Goal: Task Accomplishment & Management: Complete application form

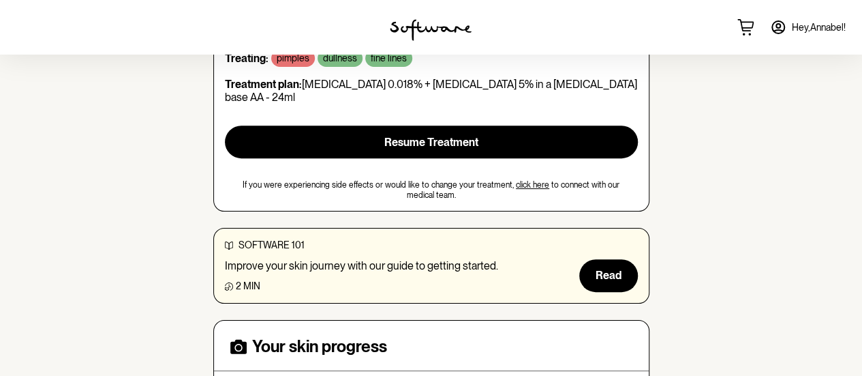
scroll to position [204, 0]
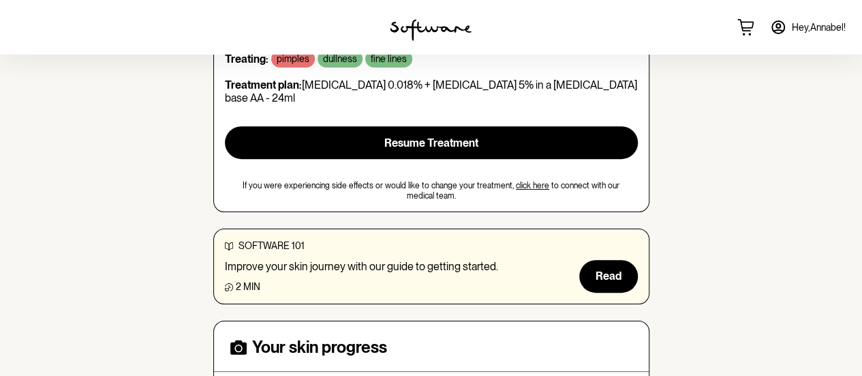
click at [620, 279] on div "software 101 Improve your skin journey with our guide to getting started. 2 min…" at bounding box center [431, 266] width 436 height 76
click at [610, 269] on span "Read" at bounding box center [609, 275] width 26 height 13
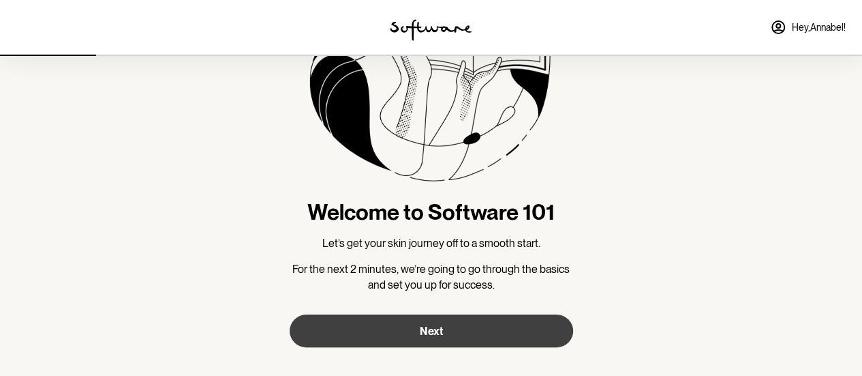
scroll to position [176, 0]
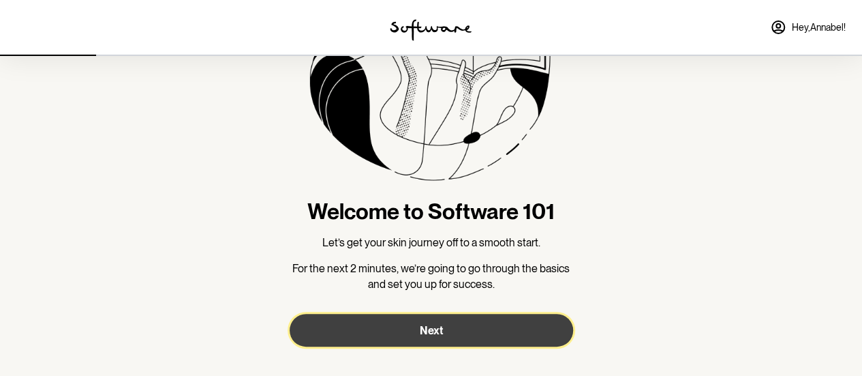
click at [463, 344] on button "Next" at bounding box center [432, 330] width 284 height 33
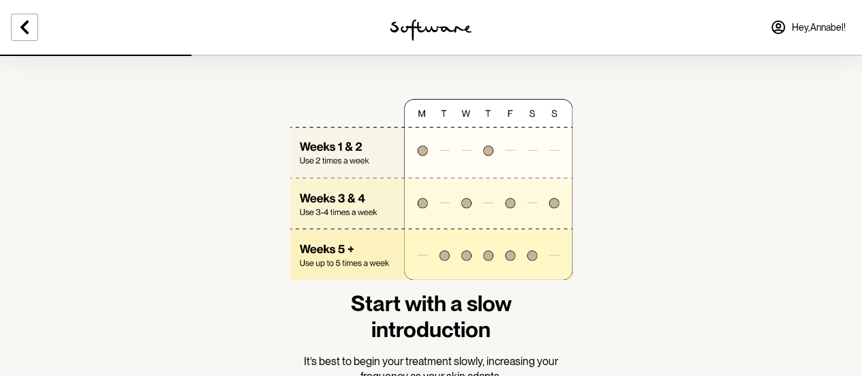
scroll to position [148, 0]
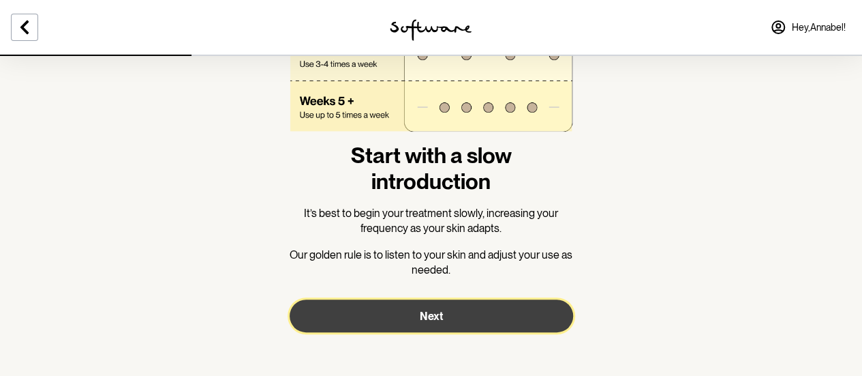
click at [457, 327] on button "Next" at bounding box center [432, 315] width 284 height 33
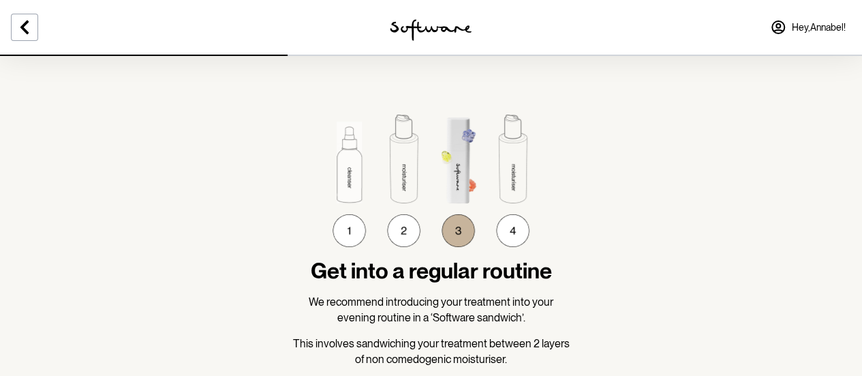
scroll to position [89, 0]
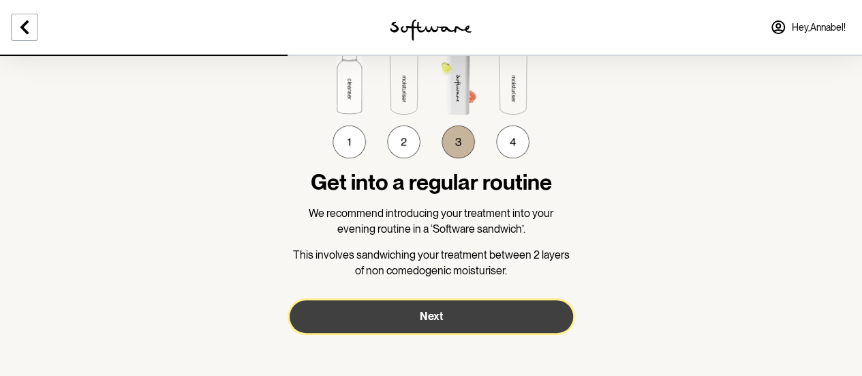
click at [457, 327] on button "Next" at bounding box center [432, 316] width 284 height 33
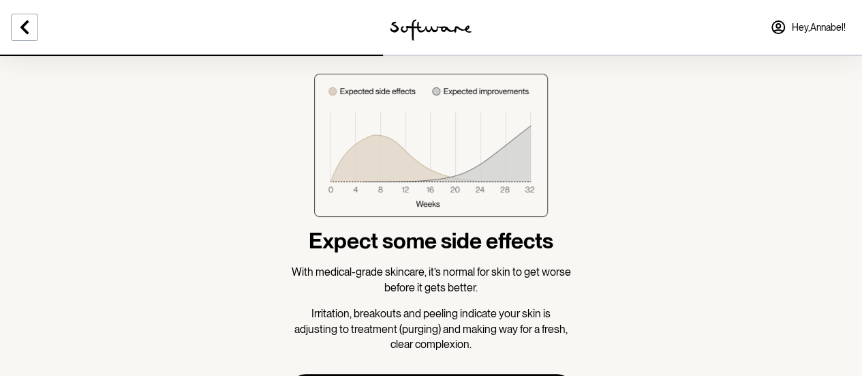
scroll to position [99, 0]
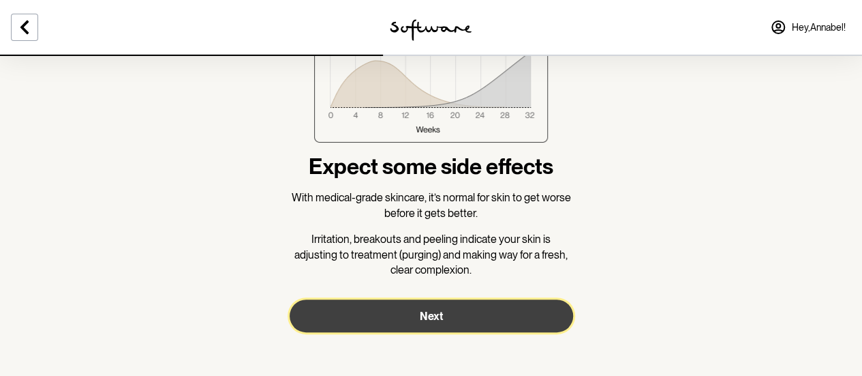
click at [432, 309] on span "Next" at bounding box center [431, 315] width 23 height 13
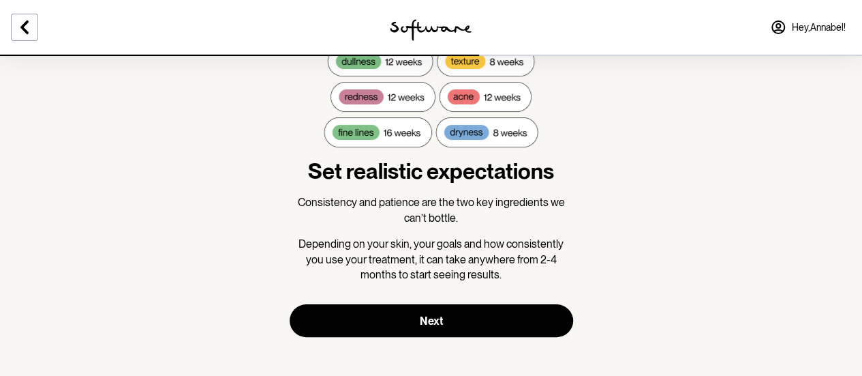
scroll to position [92, 0]
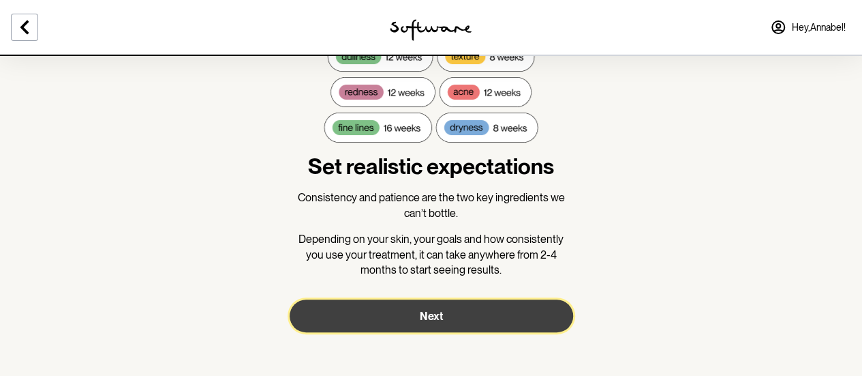
click at [444, 309] on button "Next" at bounding box center [432, 315] width 284 height 33
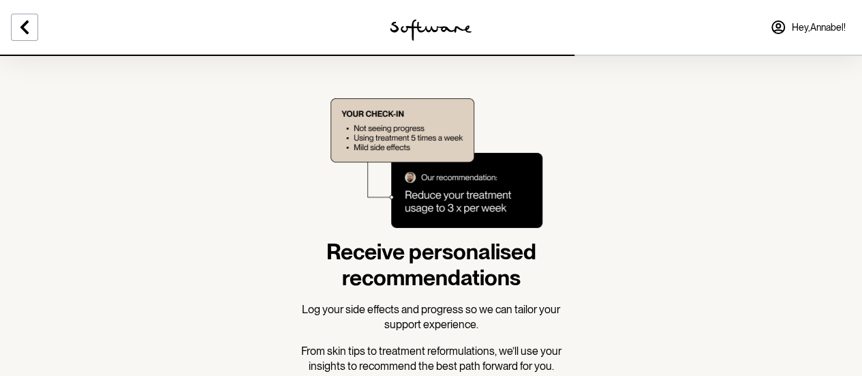
scroll to position [96, 0]
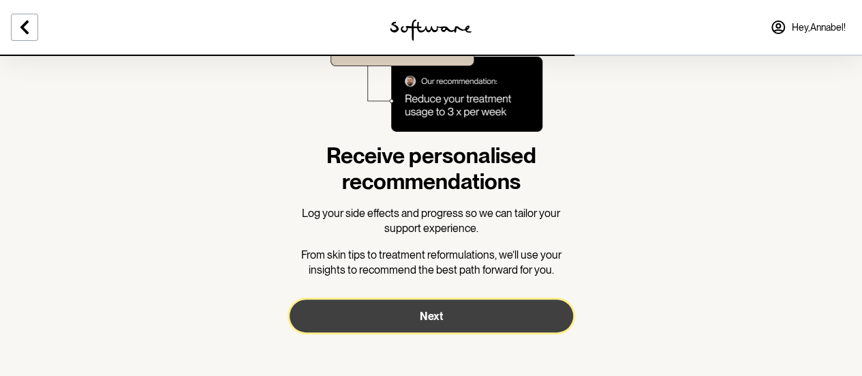
click at [457, 306] on button "Next" at bounding box center [432, 315] width 284 height 33
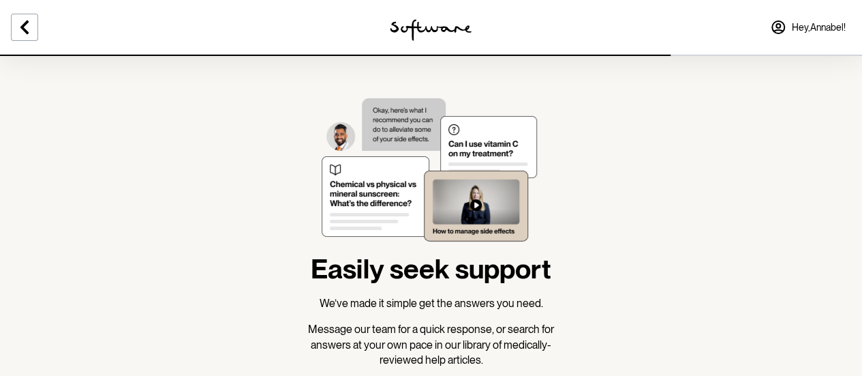
scroll to position [90, 0]
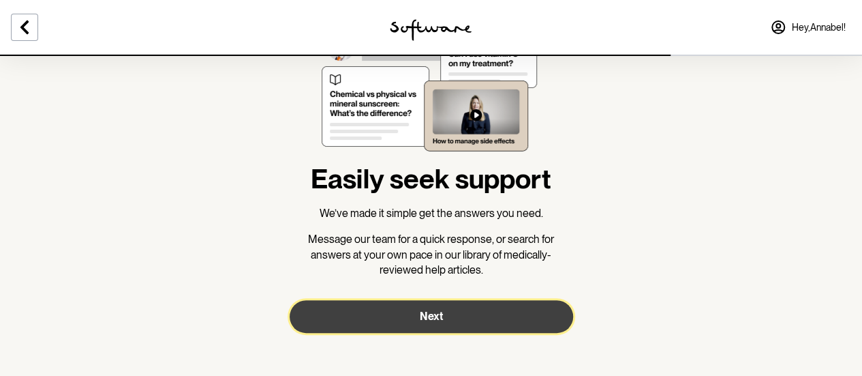
click at [431, 314] on span "Next" at bounding box center [431, 315] width 23 height 13
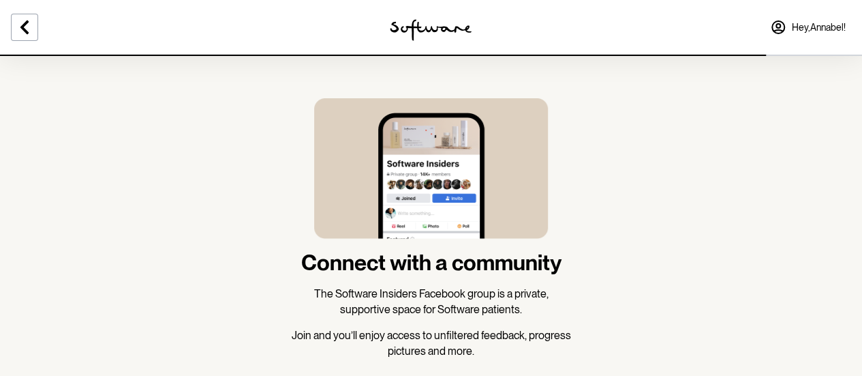
scroll to position [80, 0]
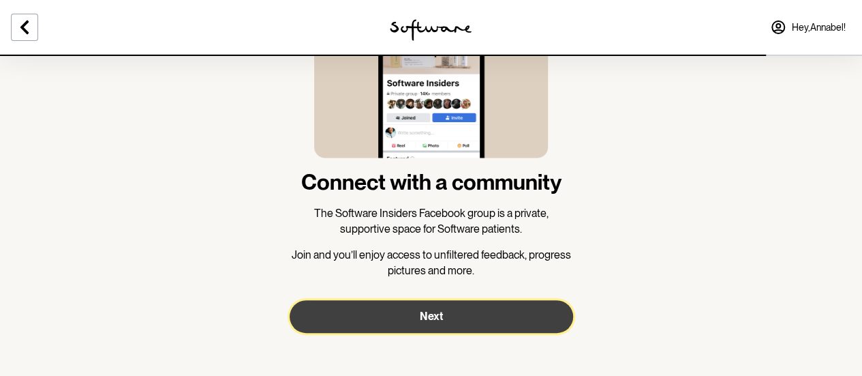
click at [424, 314] on span "Next" at bounding box center [431, 315] width 23 height 13
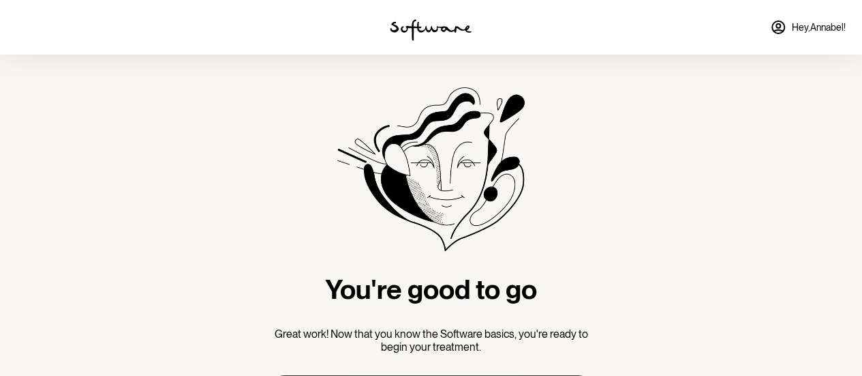
scroll to position [97, 0]
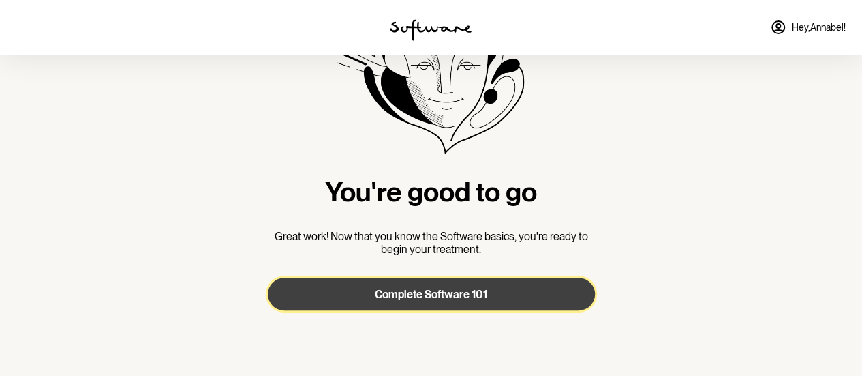
click at [439, 281] on button "Complete Software 101" at bounding box center [431, 293] width 327 height 33
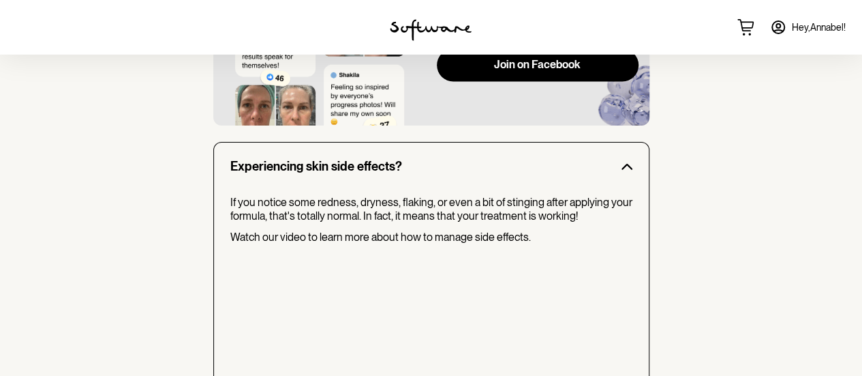
scroll to position [1208, 0]
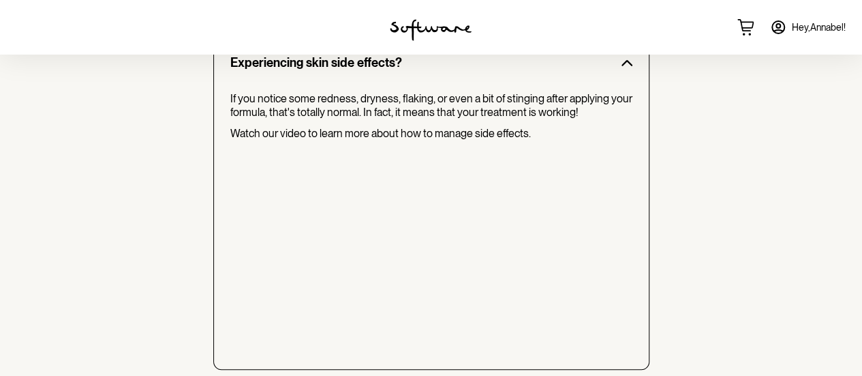
click at [808, 20] on link "Hey, [PERSON_NAME] !" at bounding box center [808, 27] width 92 height 33
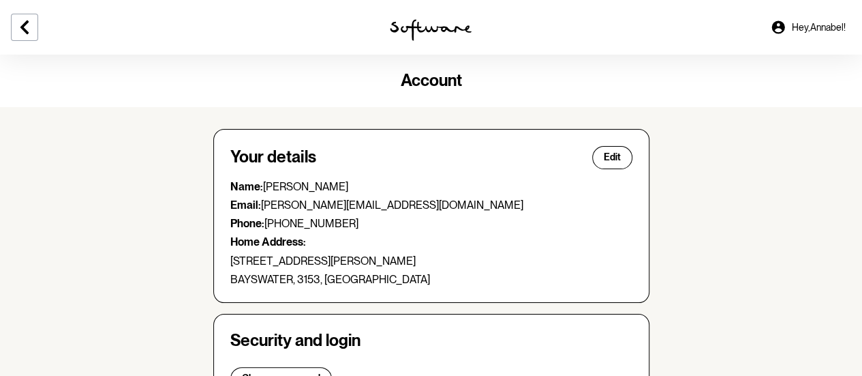
click at [432, 28] on img at bounding box center [431, 30] width 82 height 22
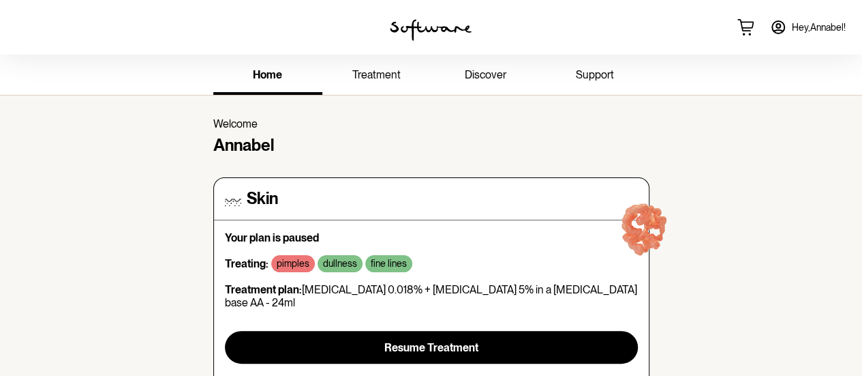
click at [371, 64] on link "treatment" at bounding box center [376, 75] width 109 height 37
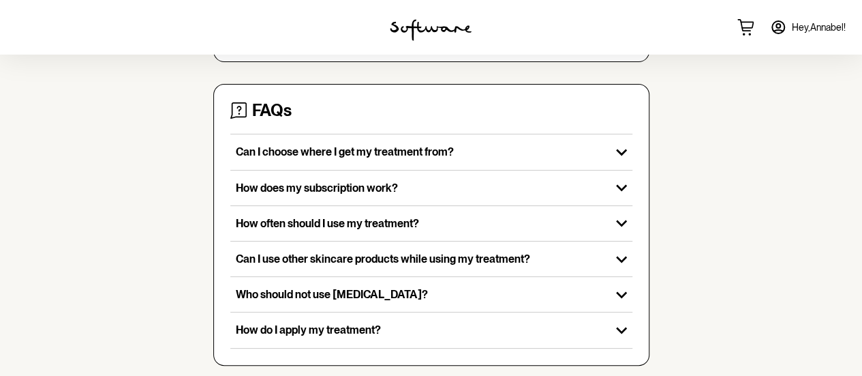
scroll to position [466, 0]
